Goal: Task Accomplishment & Management: Use online tool/utility

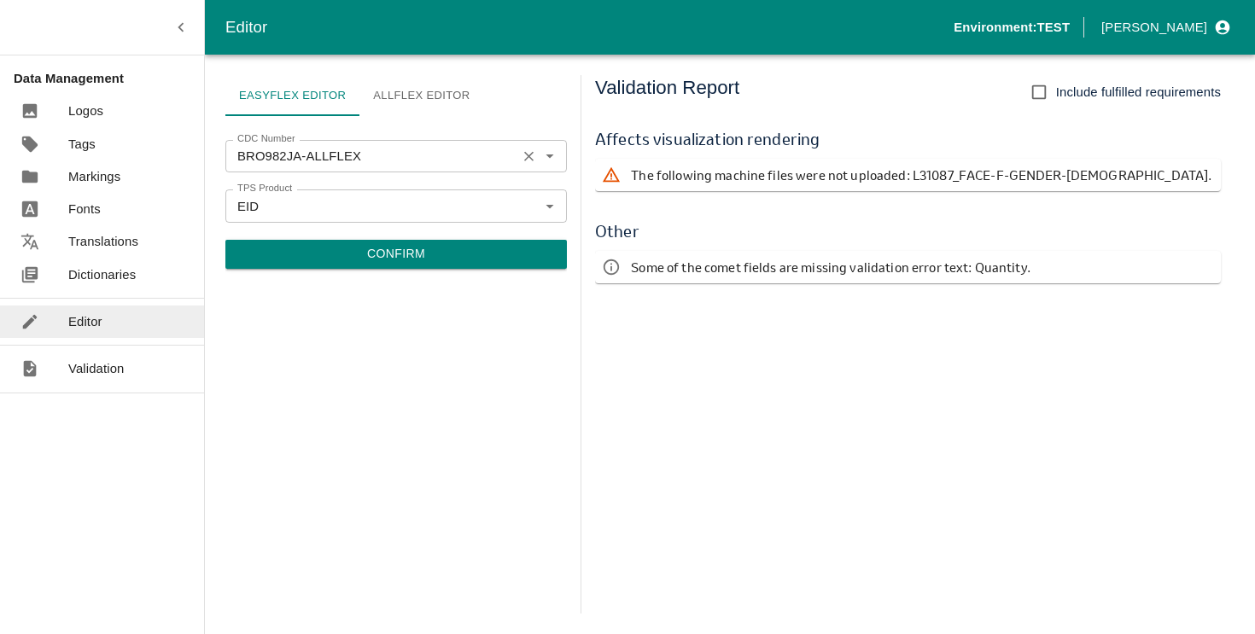
click at [380, 166] on input "BRO982JA-ALLFLEX" at bounding box center [370, 156] width 281 height 22
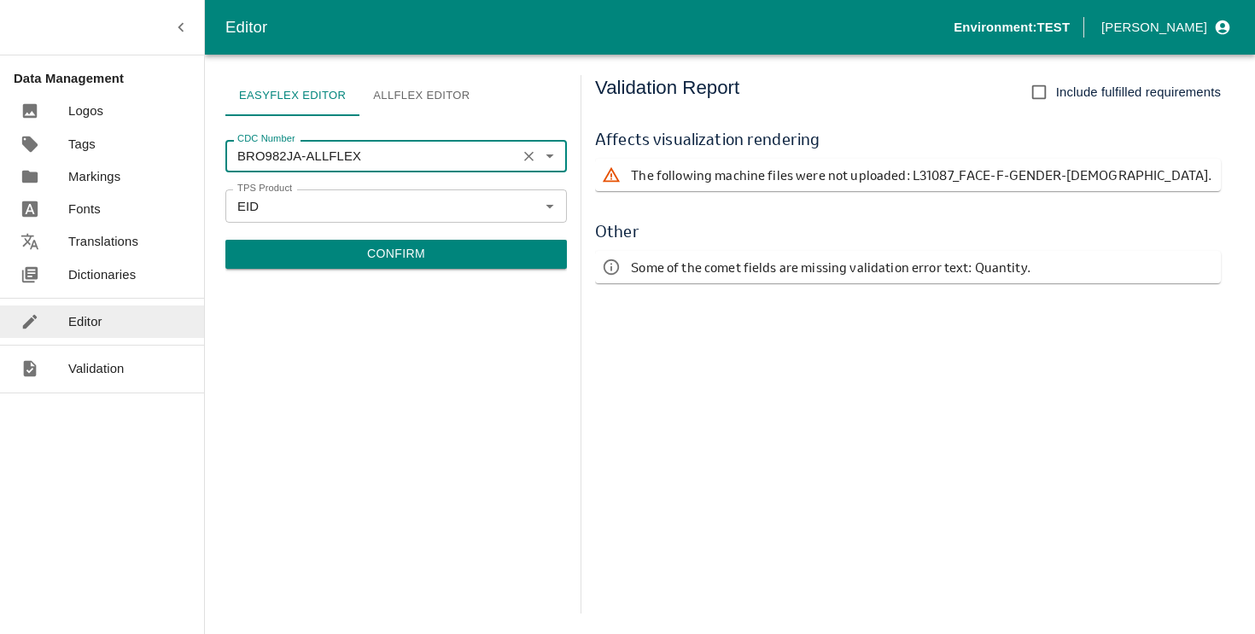
click at [303, 248] on button "Confirm" at bounding box center [395, 254] width 341 height 29
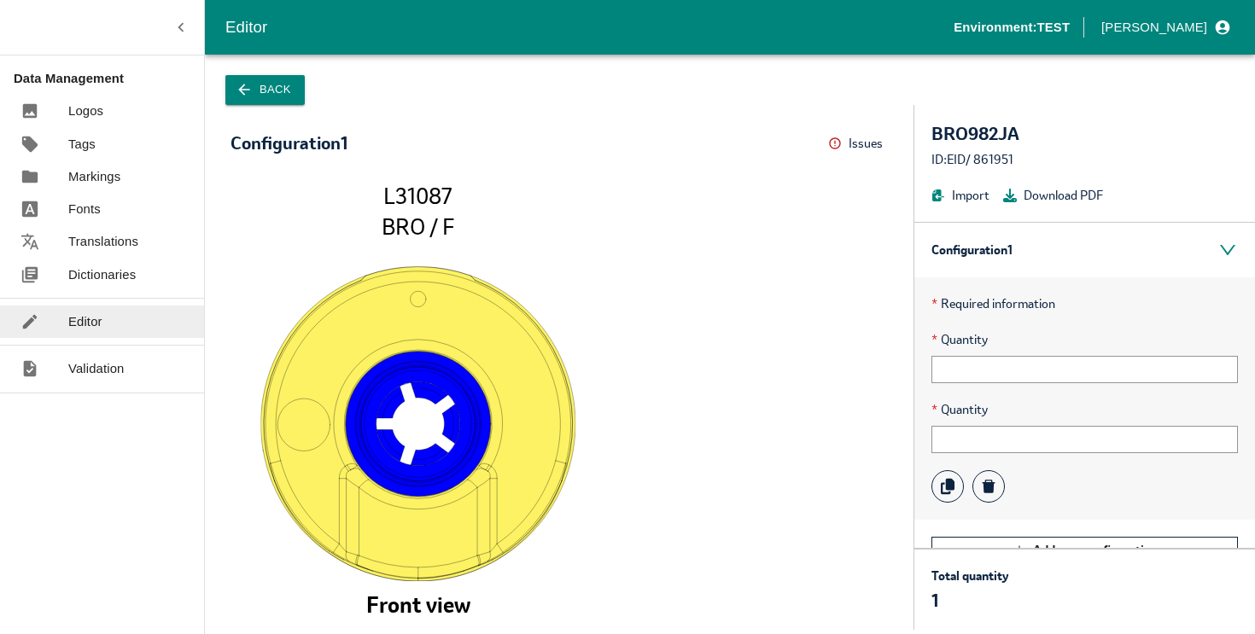
click at [111, 273] on p "Dictionaries" at bounding box center [101, 274] width 67 height 19
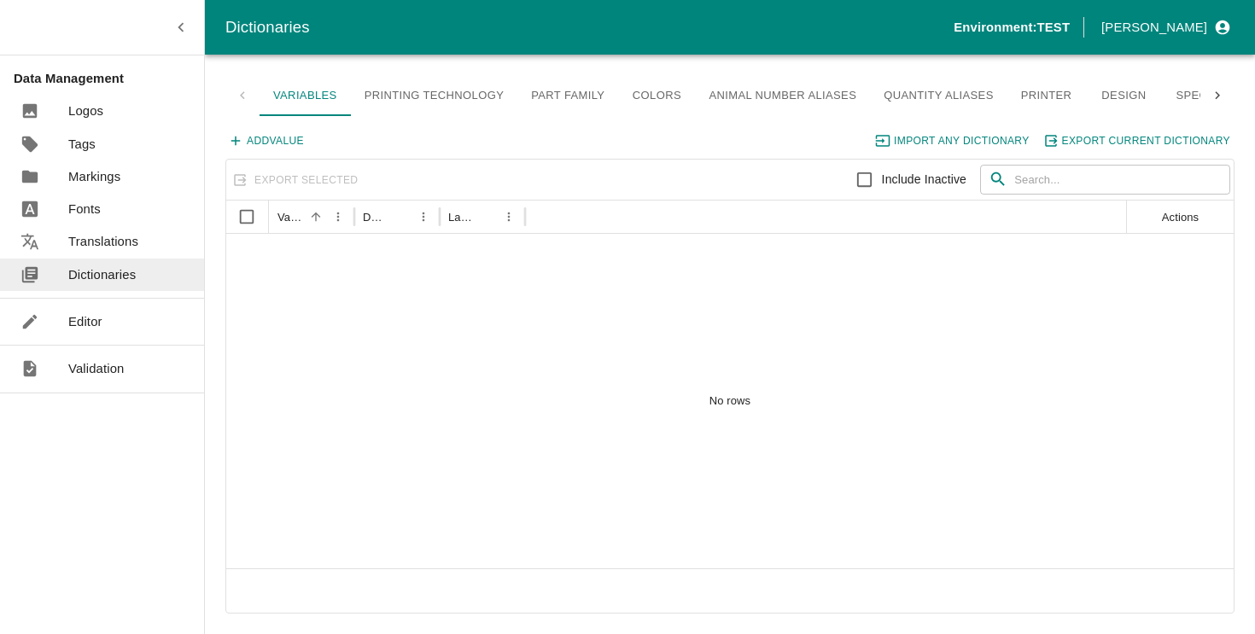
click at [926, 97] on link "Quantity Aliases" at bounding box center [938, 95] width 137 height 41
click at [274, 140] on button "Add Value" at bounding box center [266, 141] width 83 height 22
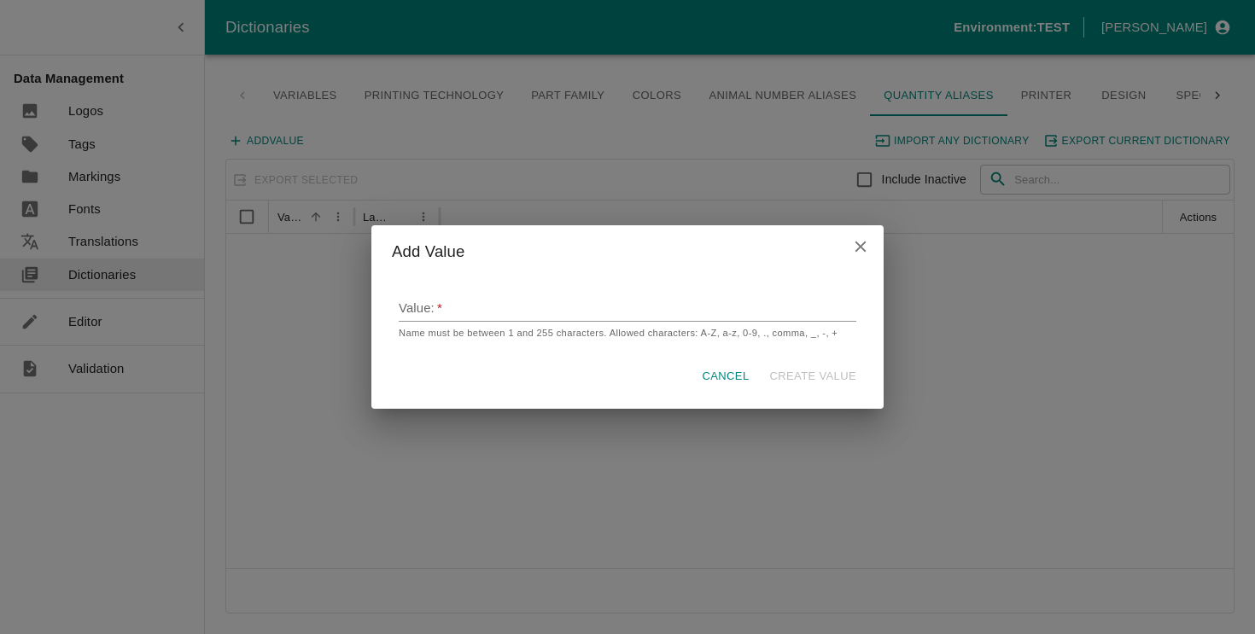
click at [494, 305] on input "Value:   *" at bounding box center [628, 310] width 458 height 23
type input "Quantity"
click at [821, 379] on button "Create Value" at bounding box center [813, 377] width 101 height 30
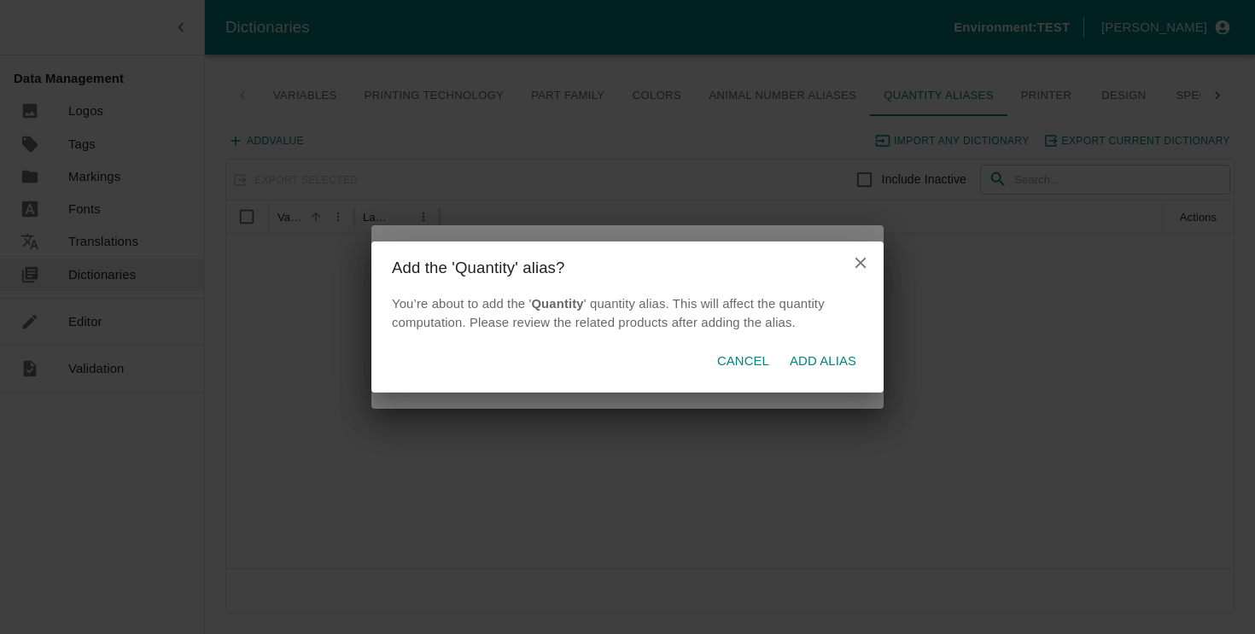
click at [837, 358] on p "Add alias" at bounding box center [823, 361] width 67 height 19
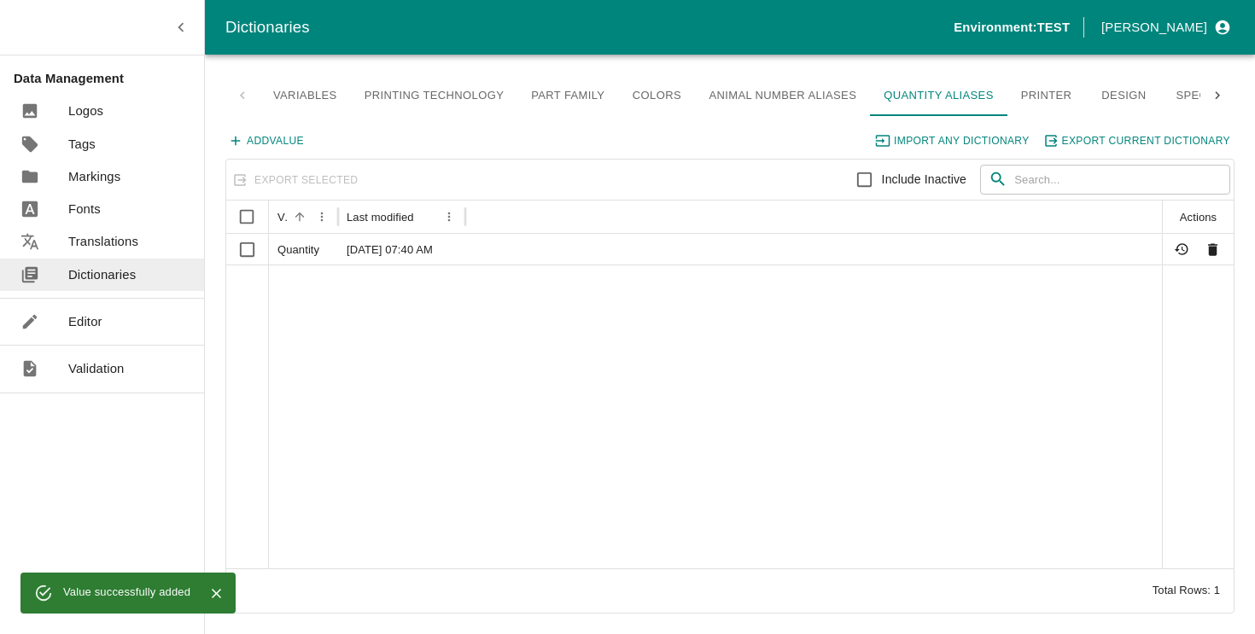
click at [85, 324] on p "Editor" at bounding box center [85, 321] width 34 height 19
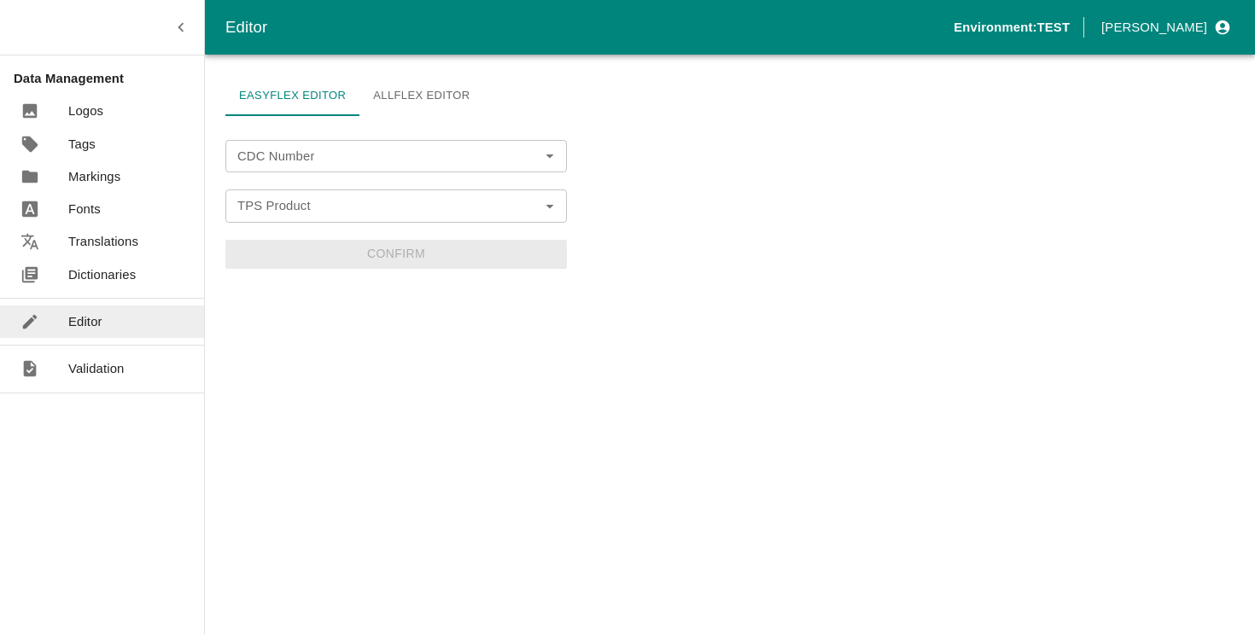
click at [353, 167] on div "CDC Number" at bounding box center [395, 156] width 341 height 32
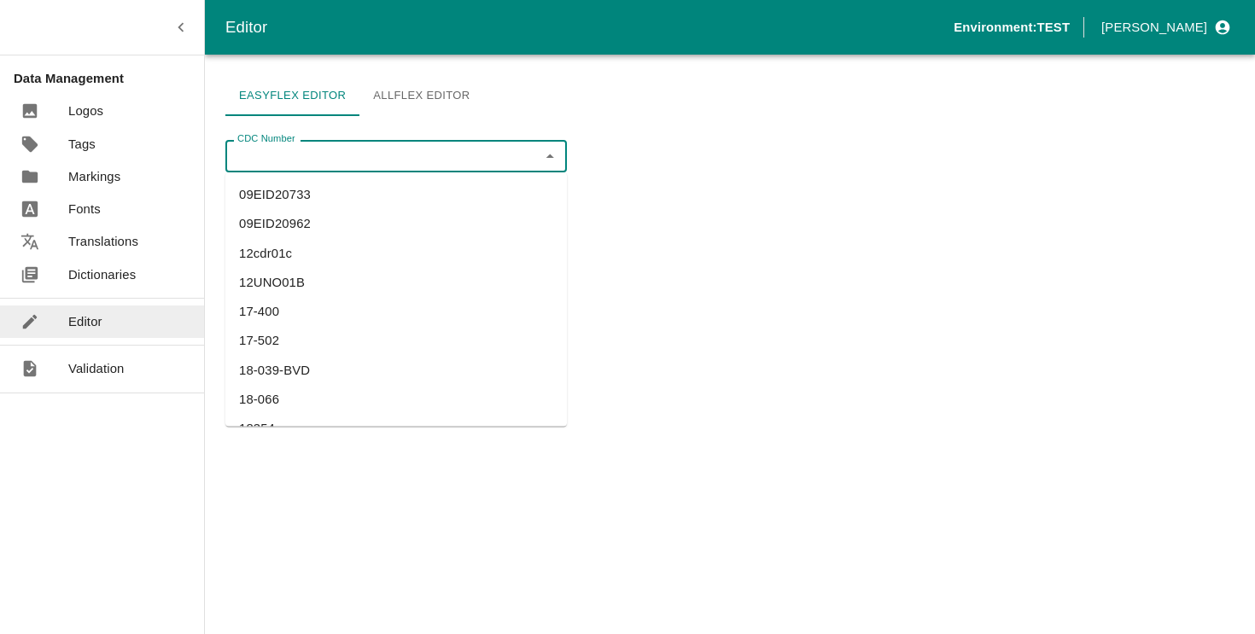
paste input "BRO982JA-ALLFLEX"
type input "BRO982JA-ALLFLEX"
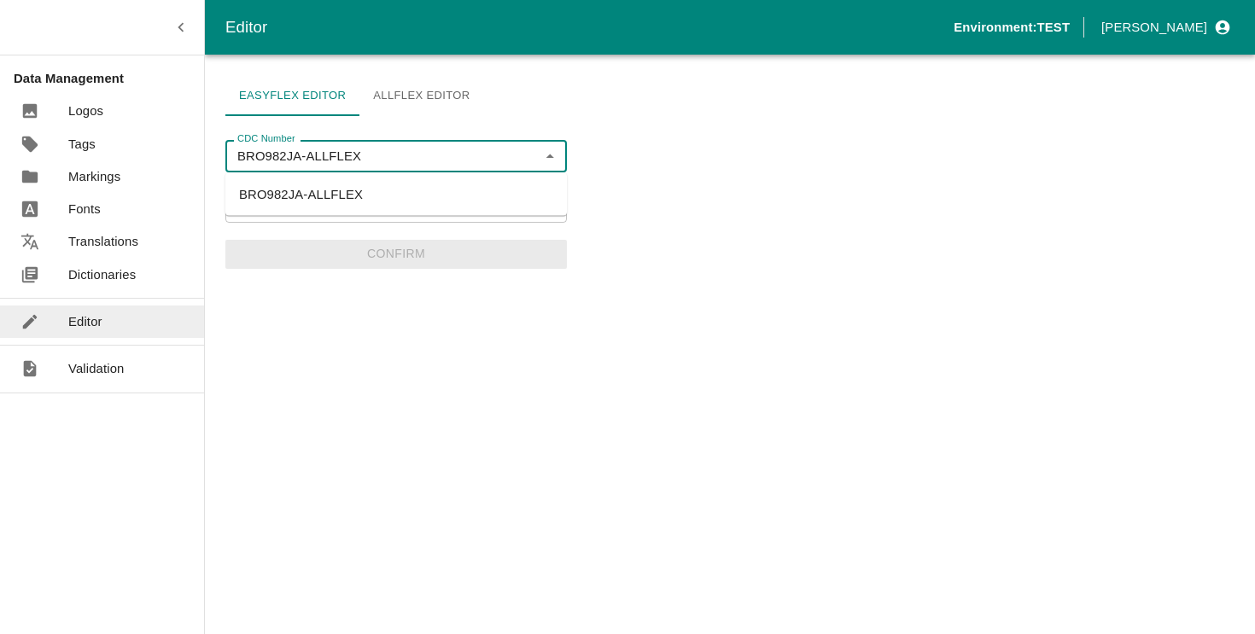
click at [345, 186] on li "BRO982JA-ALLFLEX" at bounding box center [395, 194] width 341 height 29
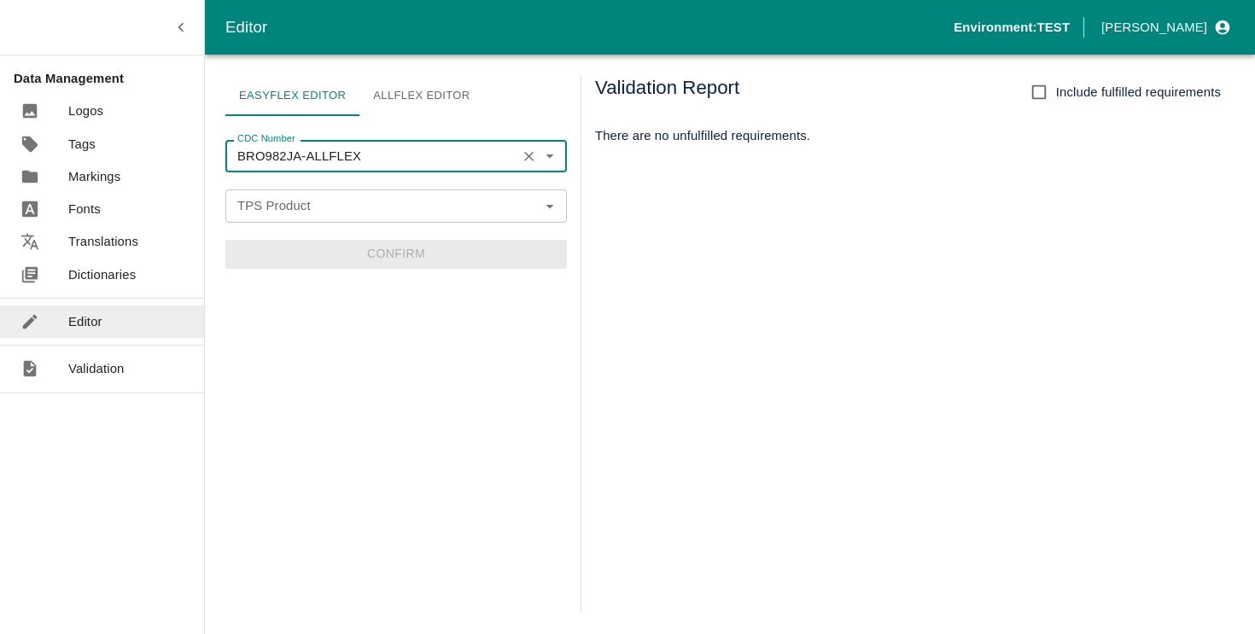
click at [347, 209] on input "TPS Product" at bounding box center [381, 206] width 303 height 22
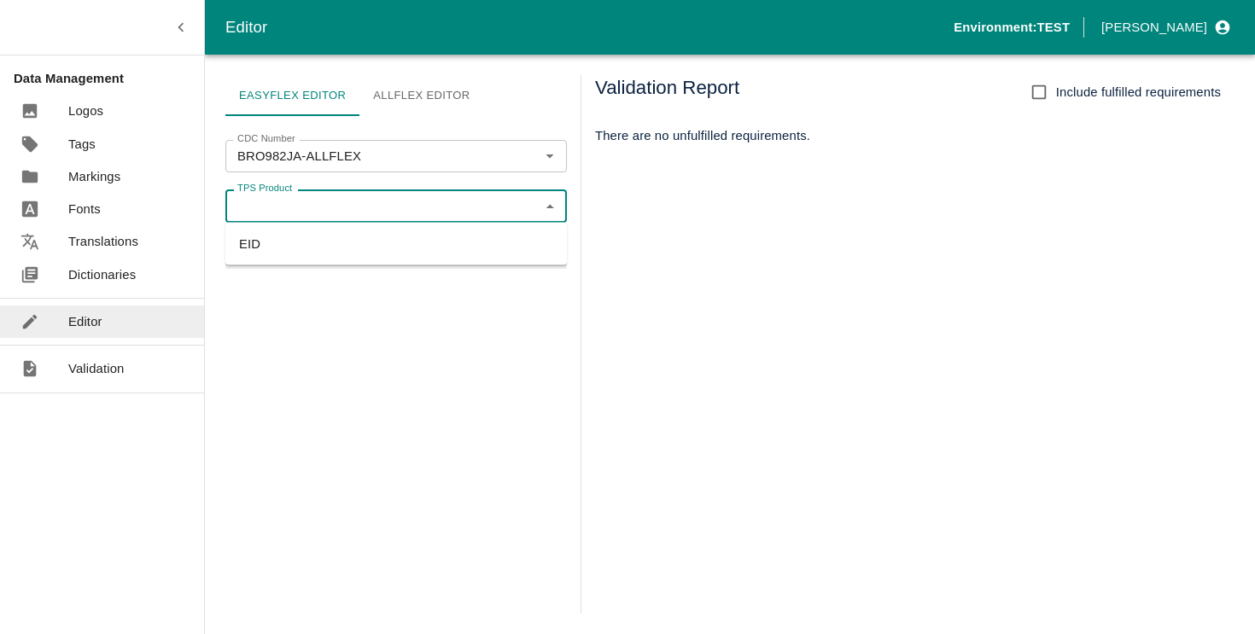
click at [330, 241] on li "EID" at bounding box center [395, 244] width 341 height 29
type input "EID"
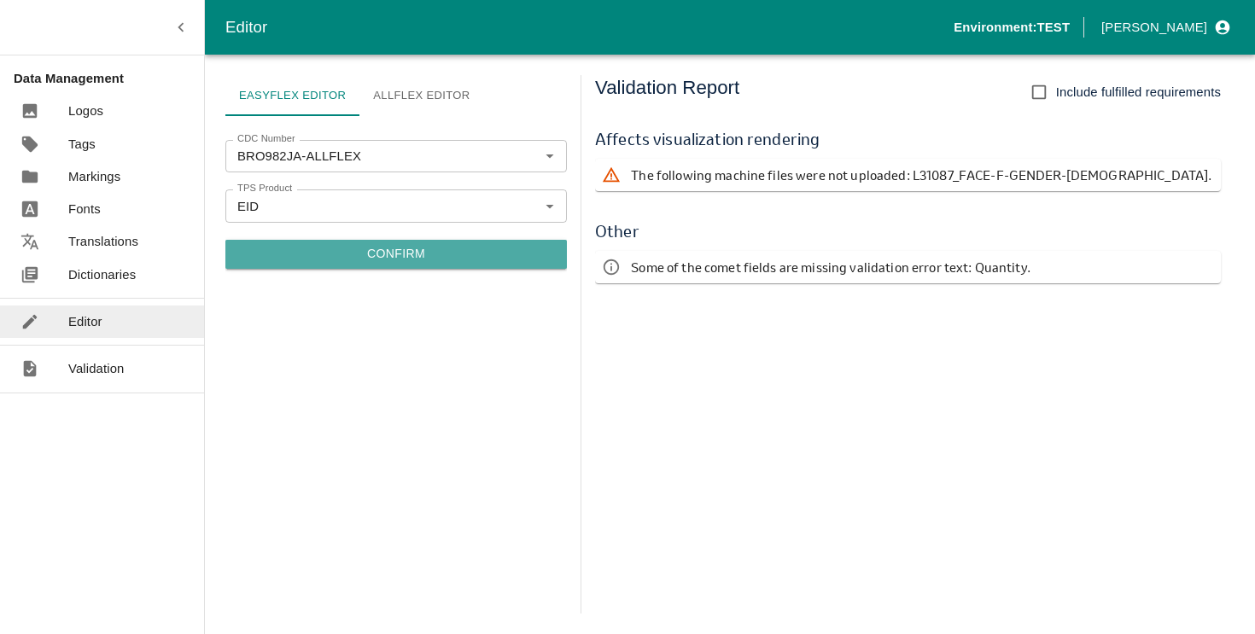
click at [407, 254] on button "Confirm" at bounding box center [395, 254] width 341 height 29
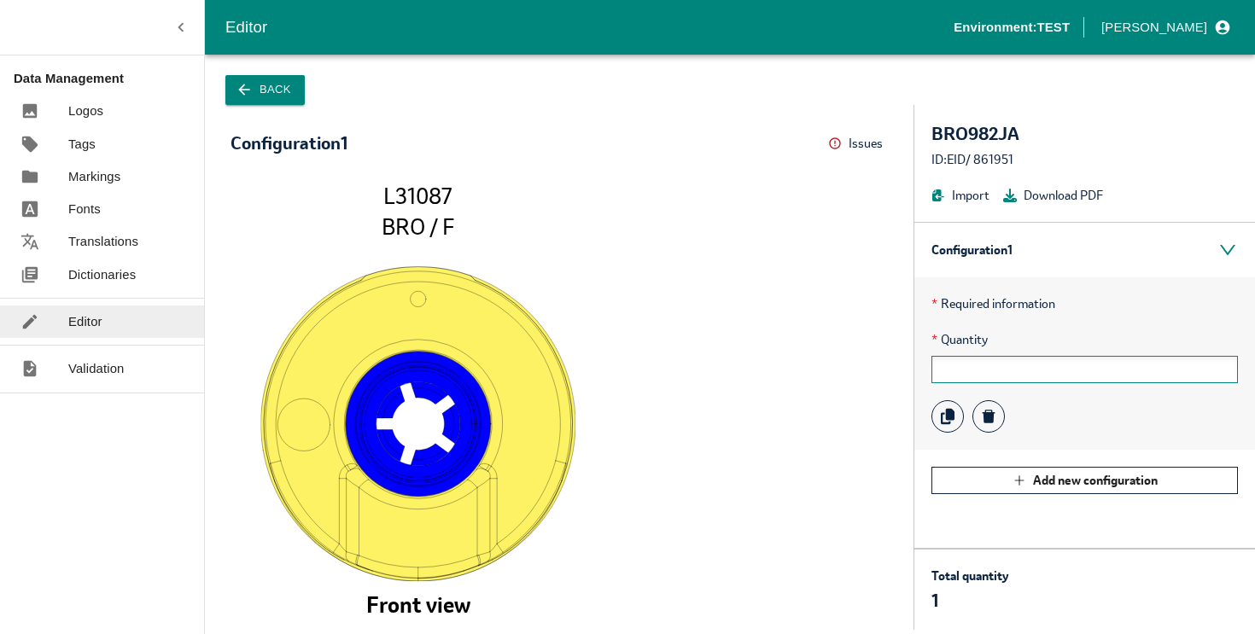
click at [993, 364] on input "text" at bounding box center [1084, 369] width 306 height 27
type input "10"
click at [262, 85] on button "Back" at bounding box center [264, 90] width 79 height 30
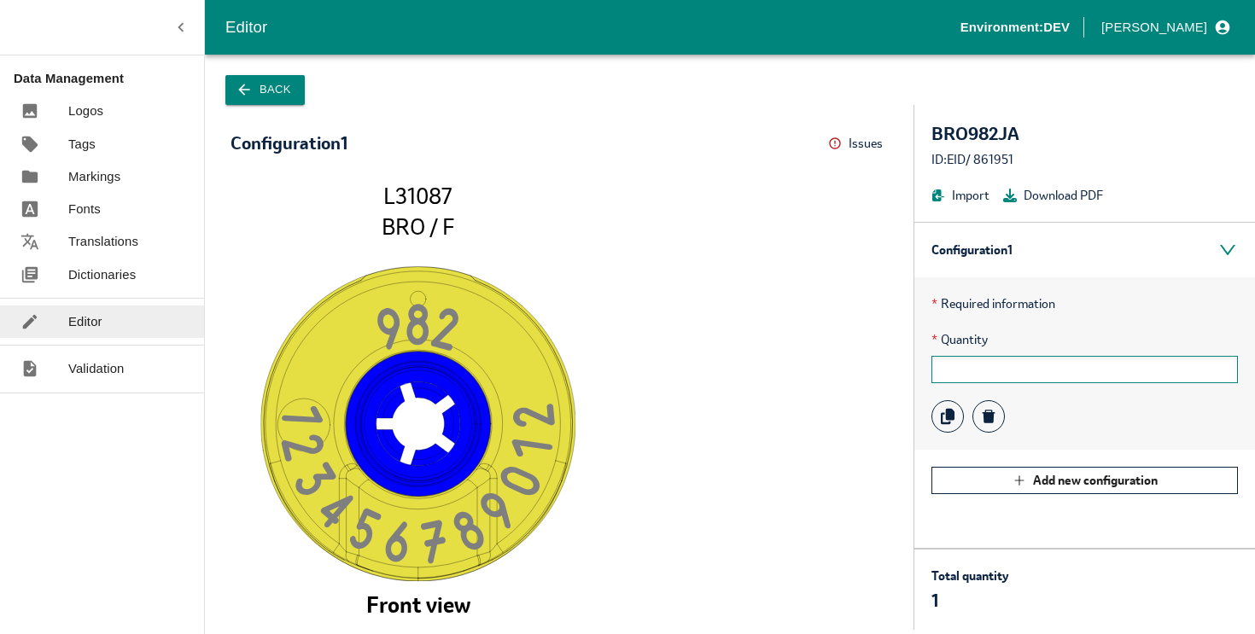
click at [980, 366] on input "text" at bounding box center [1084, 369] width 306 height 27
click at [965, 364] on input "text" at bounding box center [1084, 369] width 306 height 27
type input "10"
click at [94, 274] on p "Dictionaries" at bounding box center [101, 274] width 67 height 19
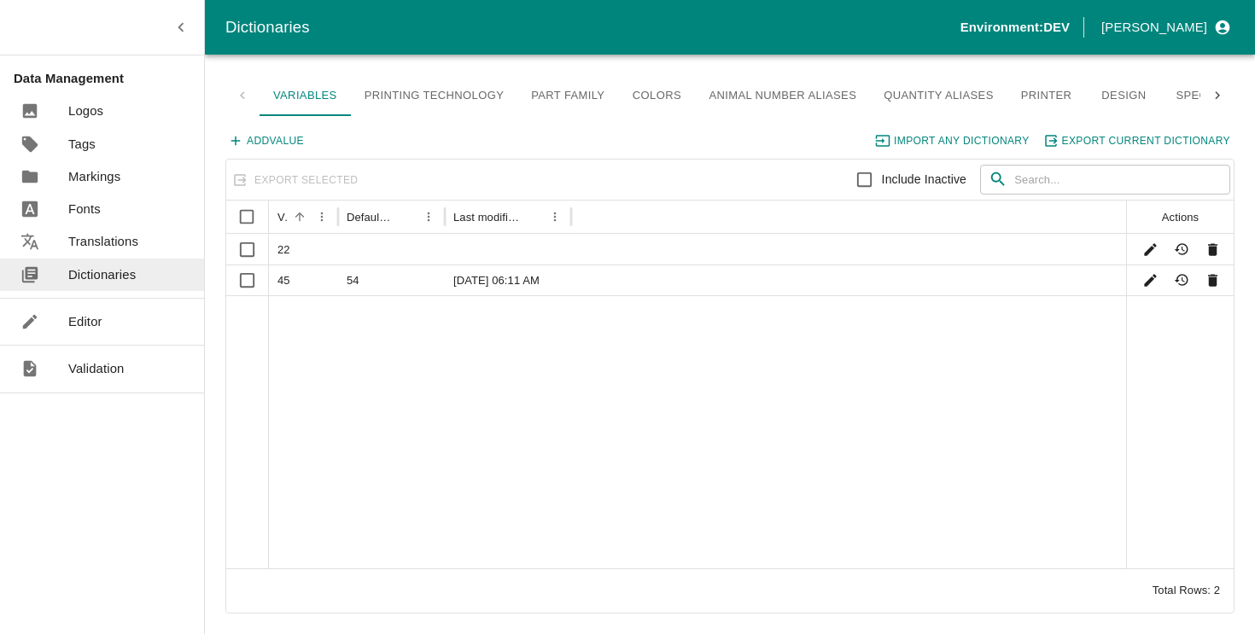
click at [963, 102] on link "Quantity Aliases" at bounding box center [938, 95] width 137 height 41
